Goal: Navigation & Orientation: Find specific page/section

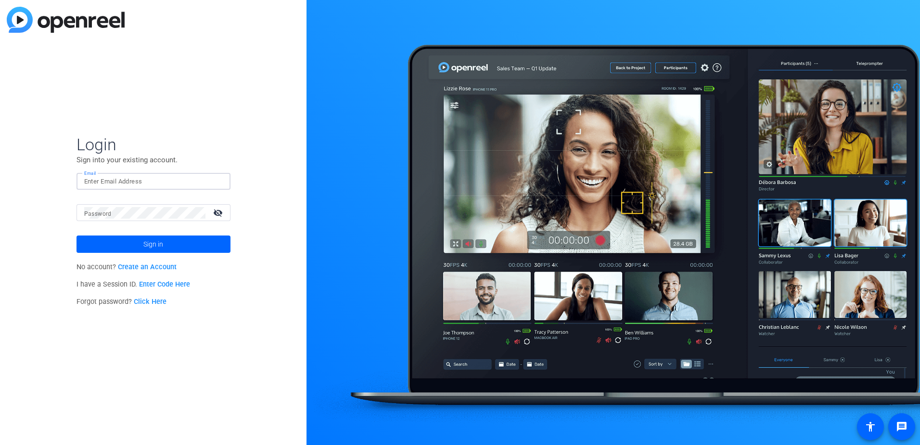
click at [138, 181] on input "Email" at bounding box center [153, 182] width 139 height 12
type input "[PERSON_NAME][EMAIL_ADDRESS][PERSON_NAME][DOMAIN_NAME]"
click at [77, 235] on button "Sign in" at bounding box center [154, 243] width 154 height 17
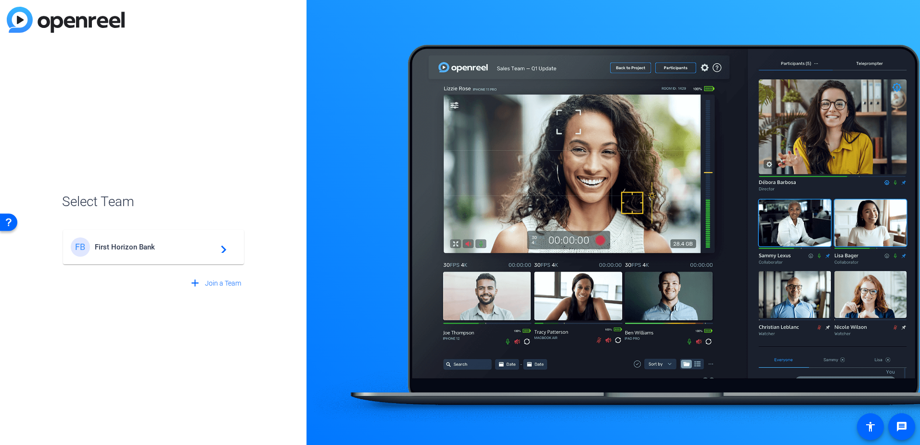
click at [143, 252] on div "FB First Horizon Bank navigate_next" at bounding box center [154, 246] width 166 height 19
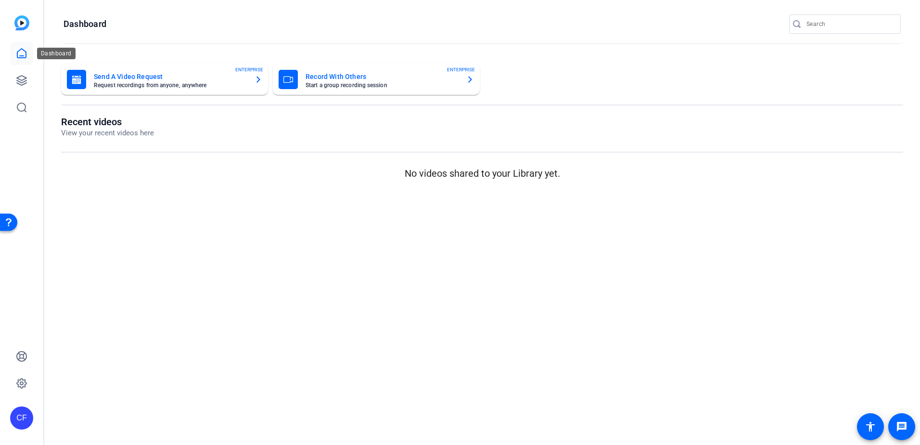
click at [21, 58] on icon at bounding box center [21, 53] width 9 height 9
click at [23, 76] on icon at bounding box center [22, 81] width 10 height 10
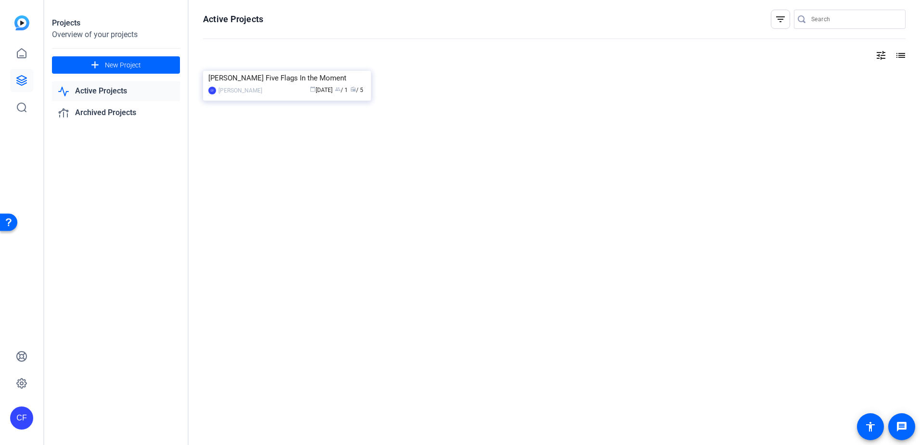
click at [277, 85] on div "[PERSON_NAME] Five Flags In the Moment" at bounding box center [286, 78] width 157 height 14
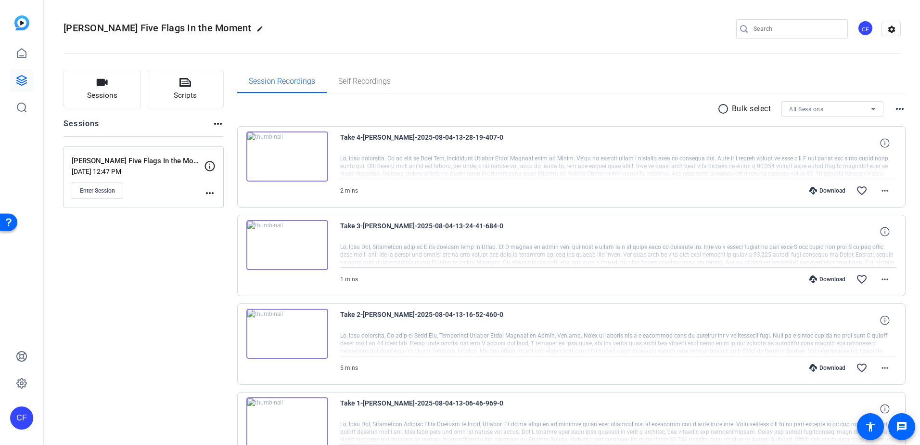
click at [17, 21] on img at bounding box center [21, 22] width 15 height 15
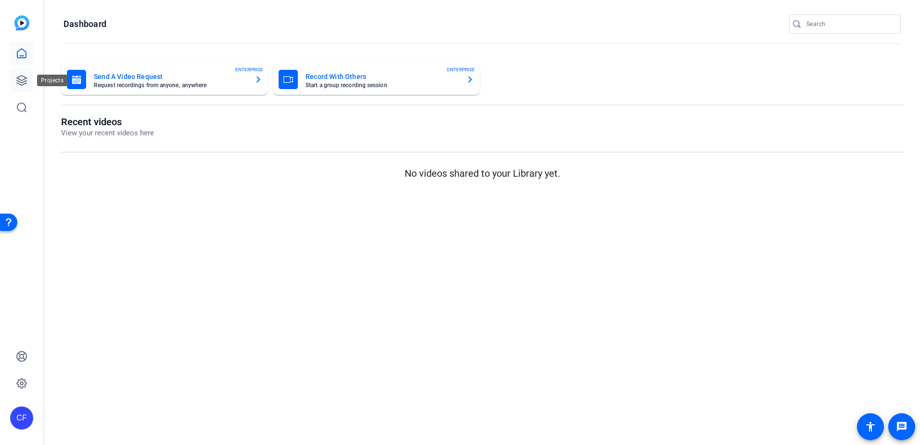
click at [13, 83] on link at bounding box center [21, 80] width 23 height 23
